Goal: Task Accomplishment & Management: Complete application form

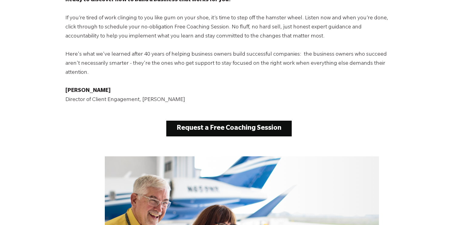
scroll to position [473, 0]
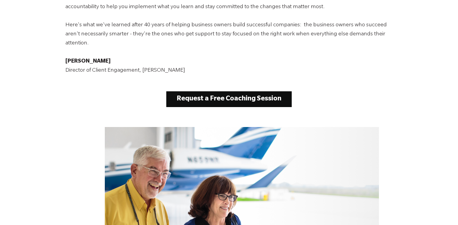
click at [223, 96] on strong "Request a Free Coaching Session" at bounding box center [229, 99] width 105 height 7
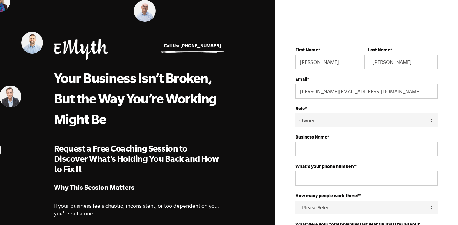
select select "Owner"
select select "1-2.5M"
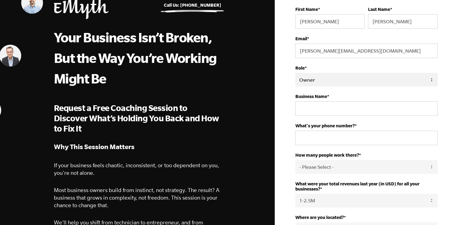
scroll to position [51, 0]
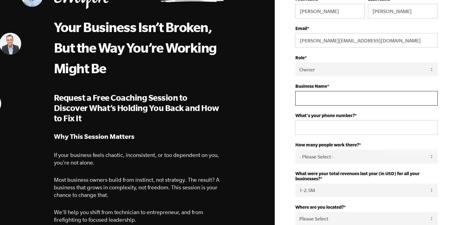
click at [331, 102] on input "Business Name *" at bounding box center [366, 98] width 142 height 15
type input "Mojave Hospitality Partners LLC"
type input "6786143307"
click at [337, 159] on select "- Please Select - 50+ 35-49 20-34 10-19 4-9 1-3 0 tfa_105 tfa_106 tfa_107 tfa_1…" at bounding box center [366, 157] width 142 height 14
select select "35-49"
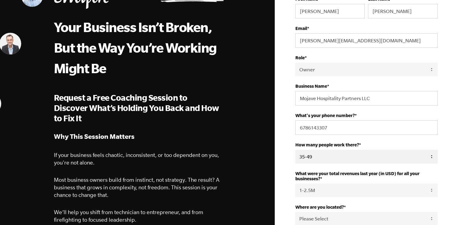
click at [295, 151] on select "- Please Select - 50+ 35-49 20-34 10-19 4-9 1-3 0 tfa_105 tfa_106 tfa_107 tfa_1…" at bounding box center [366, 157] width 142 height 14
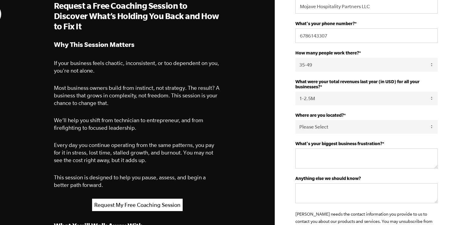
scroll to position [145, 0]
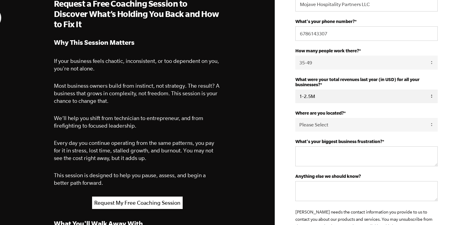
click at [324, 98] on select "Please Select 0-75K 76-150K 151-275K 276-500K 501-750K 751-1M 1-2.5M 2.5-5M 5-1…" at bounding box center [366, 97] width 142 height 14
select select "2.5-5M"
click at [295, 91] on select "Please Select 0-75K 76-150K 151-275K 276-500K 501-750K 751-1M 1-2.5M 2.5-5M 5-1…" at bounding box center [366, 97] width 142 height 14
click at [335, 130] on select "Please Select United States Afghanistan Åland Islands Albania Algeria American …" at bounding box center [366, 125] width 142 height 14
select select "United States"
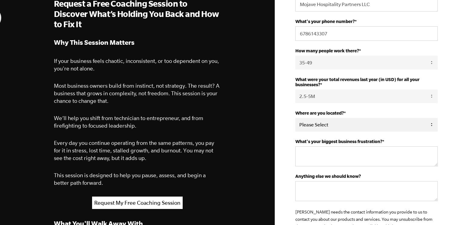
click at [295, 121] on select "Please Select United States Afghanistan Åland Islands Albania Algeria American …" at bounding box center [366, 125] width 142 height 14
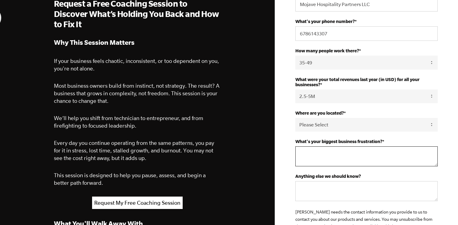
click at [323, 161] on textarea "What's your biggest business frustration? *" at bounding box center [366, 157] width 142 height 20
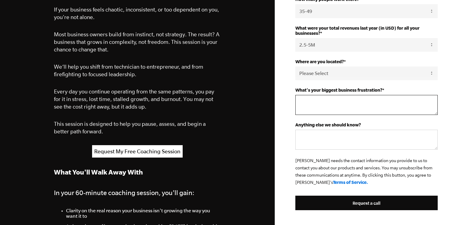
scroll to position [209, 0]
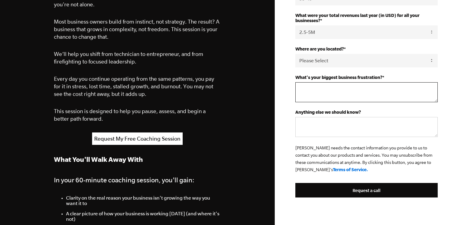
click at [335, 93] on textarea "What's your biggest business frustration? *" at bounding box center [366, 92] width 142 height 20
type textarea "Feeling like I can never get away from the business."
type textarea "Feeling like everything"
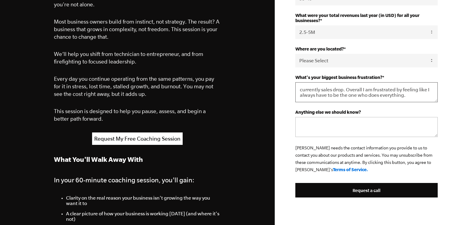
type textarea "currently sales drop. Overall I am frustrated by feeling like I always have to …"
click at [329, 131] on textarea "Anything else we should know?" at bounding box center [366, 127] width 142 height 20
type textarea "W"
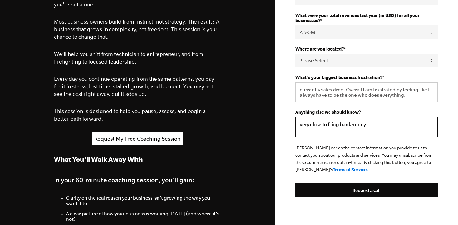
click at [328, 130] on textarea "very close to filing bankruptcy" at bounding box center [366, 127] width 142 height 20
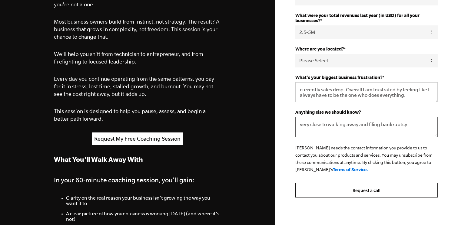
type textarea "very close to walking away and filing bankruptcy"
click at [372, 194] on input "Request a call" at bounding box center [366, 190] width 142 height 15
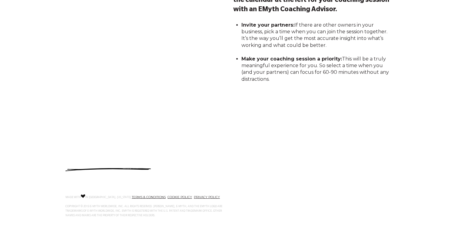
scroll to position [84, 0]
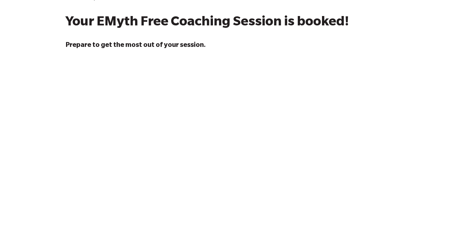
scroll to position [25, 0]
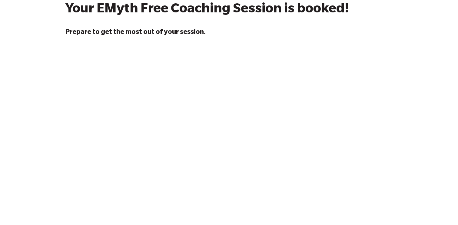
scroll to position [40, 0]
